Goal: Find contact information: Find contact information

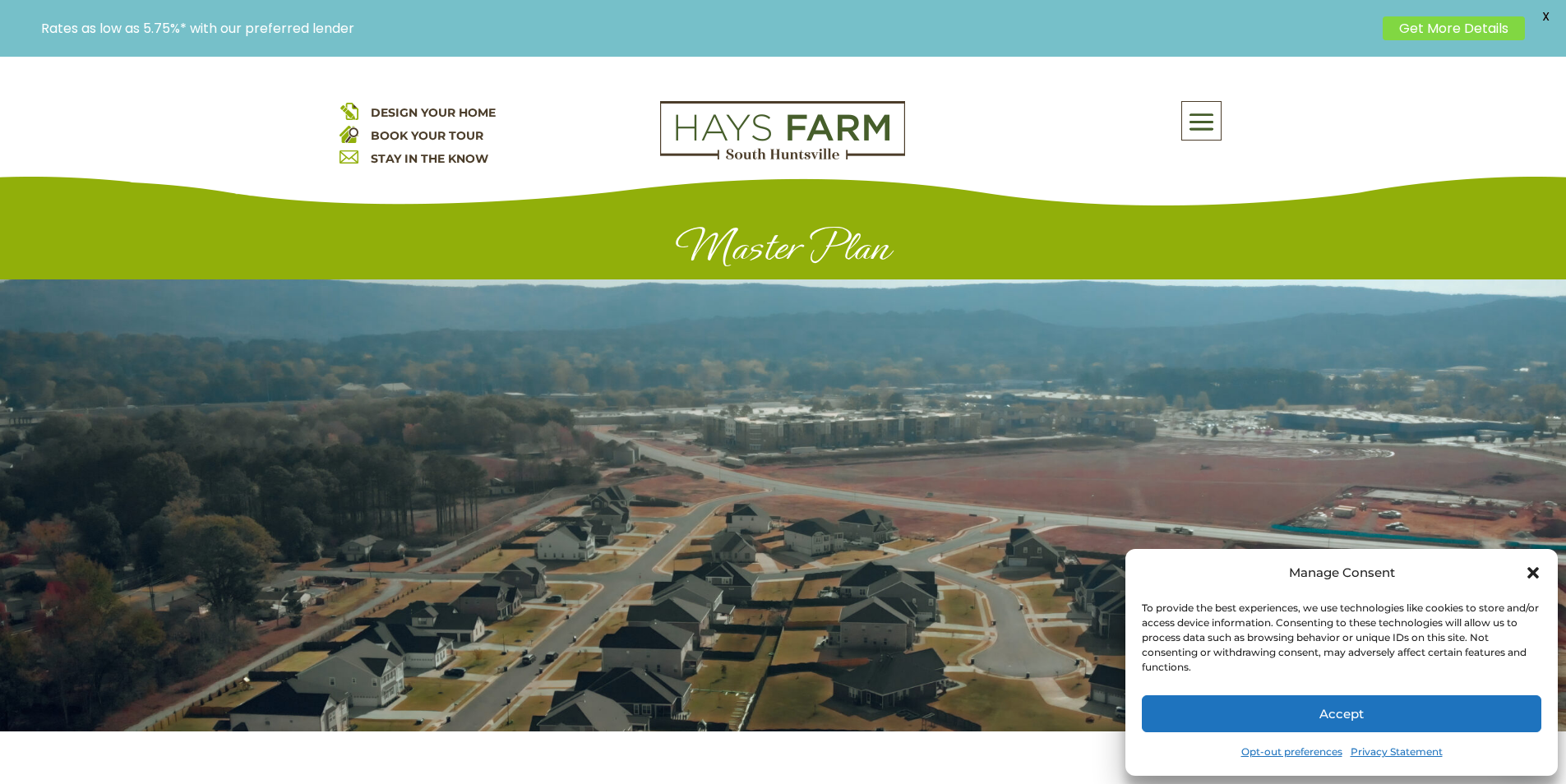
click at [1151, 723] on button "Accept" at bounding box center [1342, 713] width 400 height 37
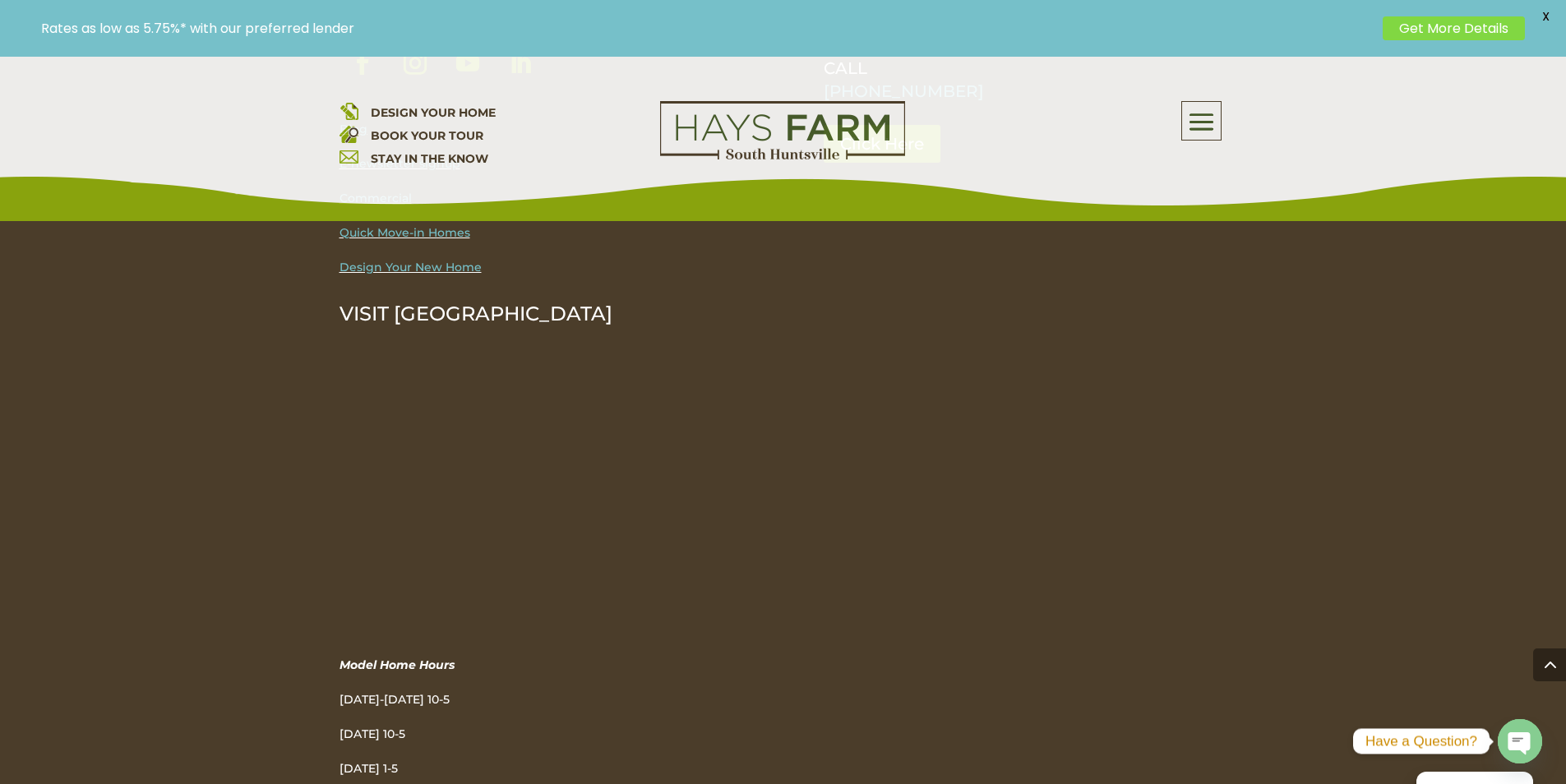
scroll to position [2630, 0]
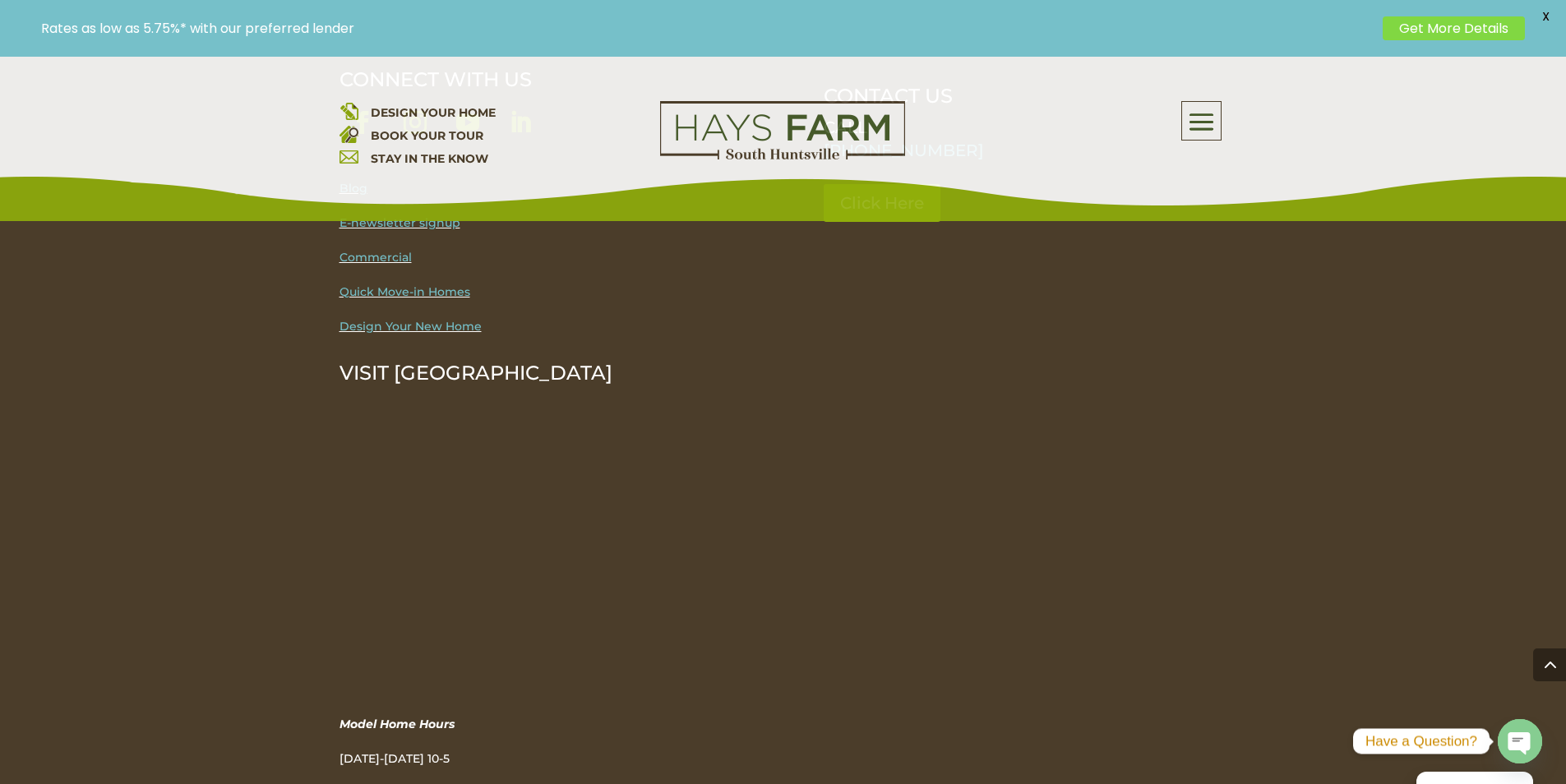
click at [908, 132] on div at bounding box center [783, 130] width 296 height 60
click at [828, 129] on img at bounding box center [783, 130] width 245 height 60
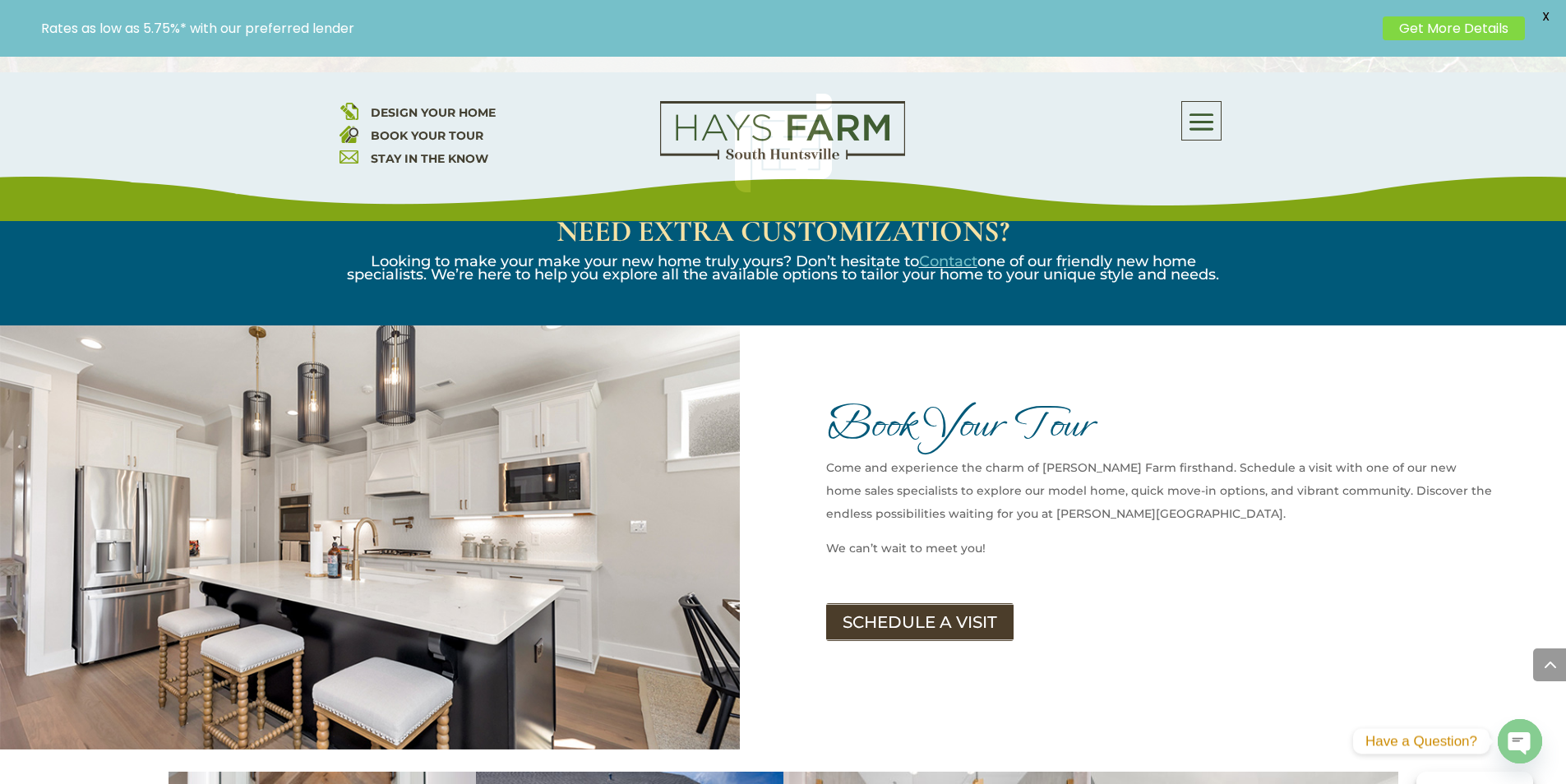
scroll to position [1807, 0]
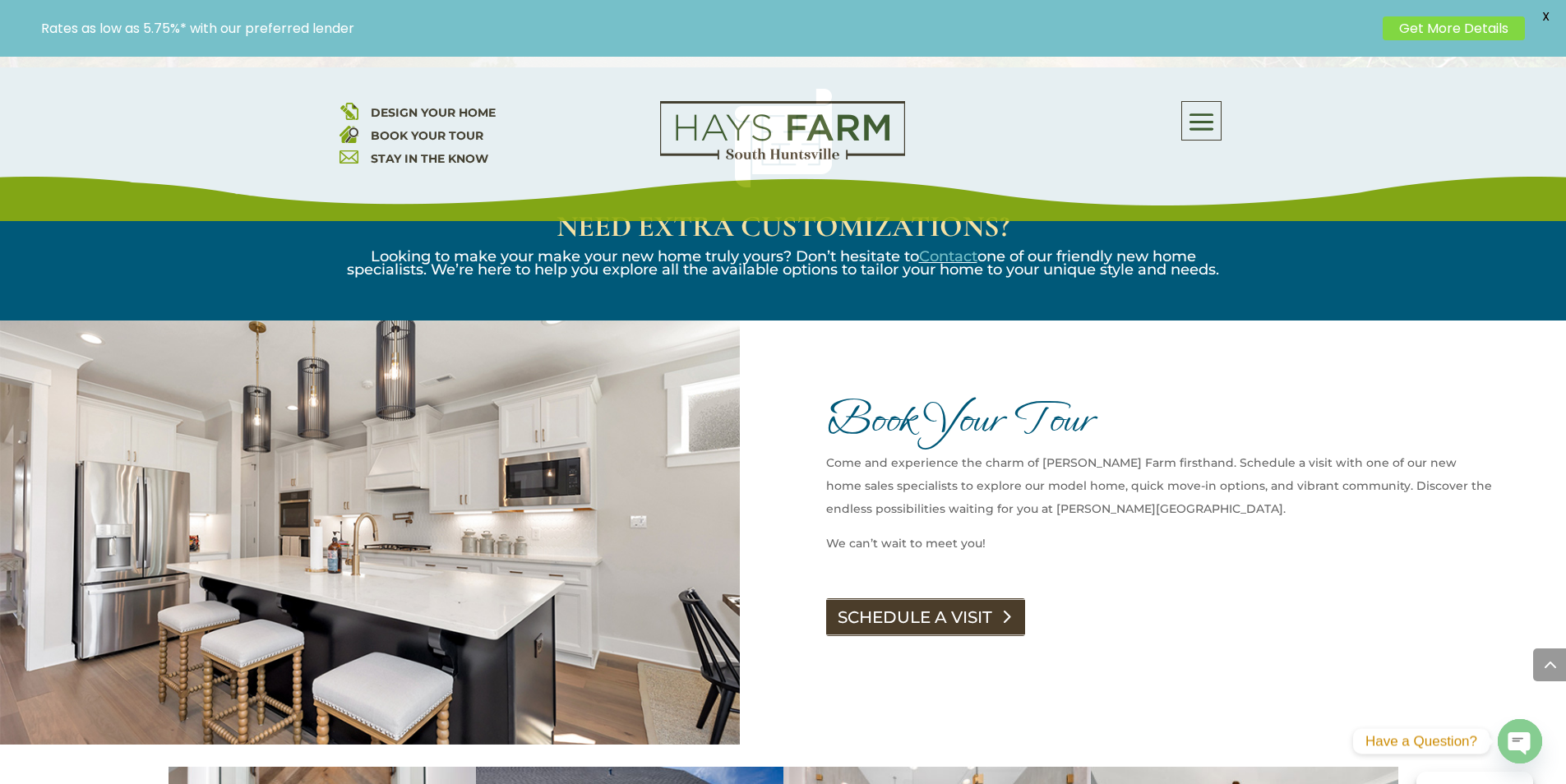
click at [954, 598] on link "SCHEDULE A VISIT" at bounding box center [926, 616] width 199 height 38
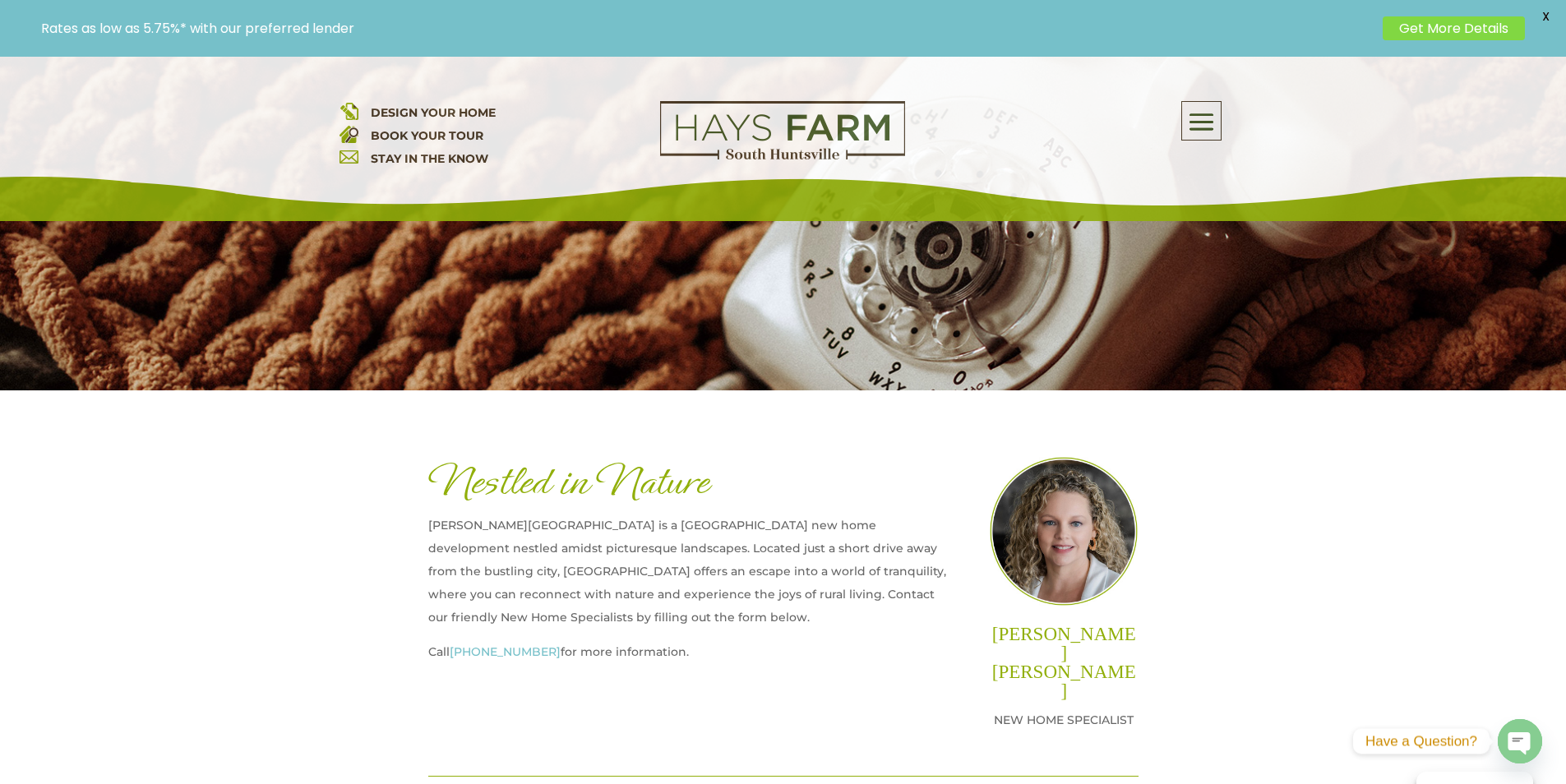
scroll to position [411, 0]
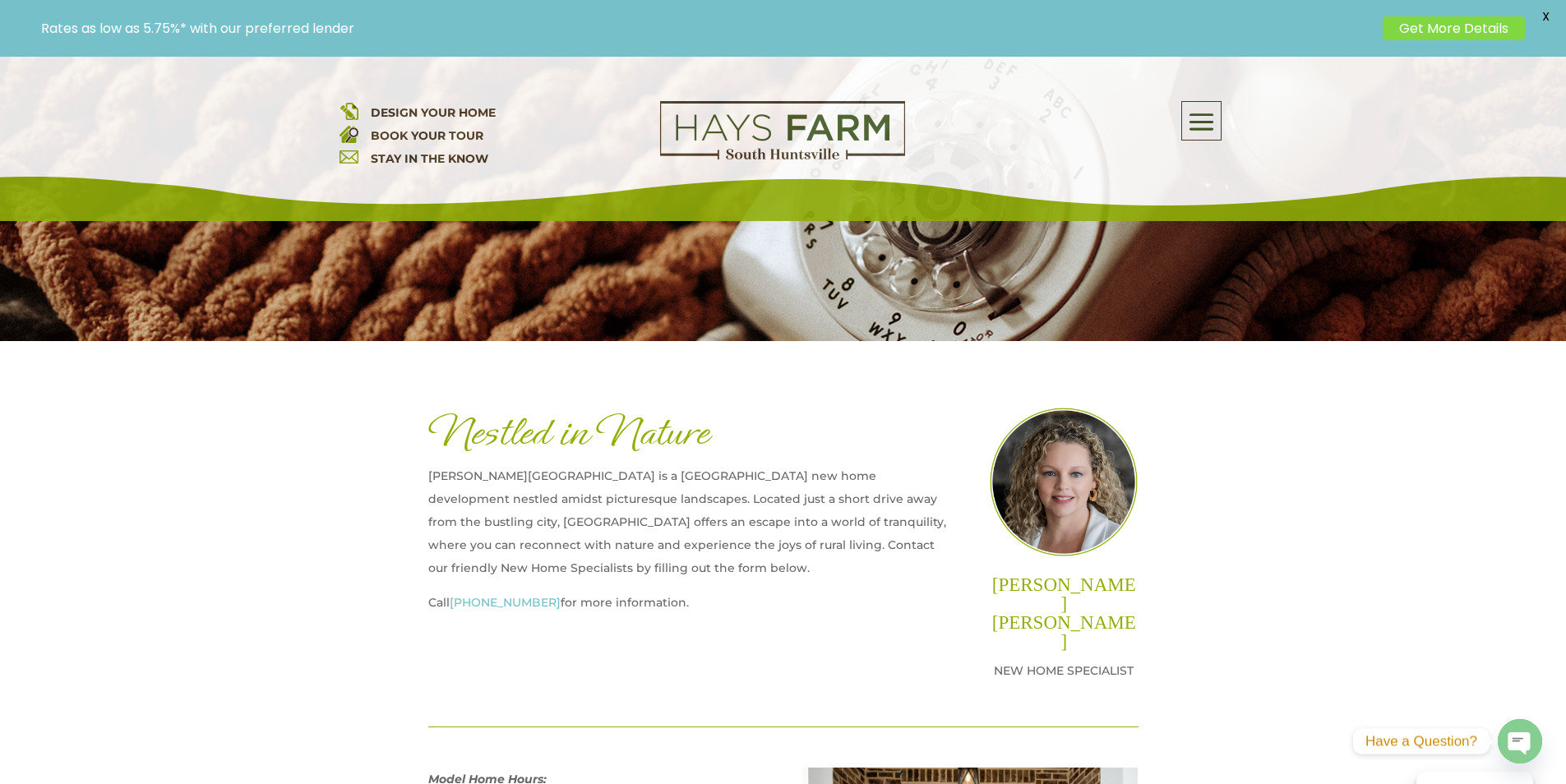
click at [505, 601] on link "[PHONE_NUMBER]" at bounding box center [505, 602] width 111 height 15
